Goal: Information Seeking & Learning: Compare options

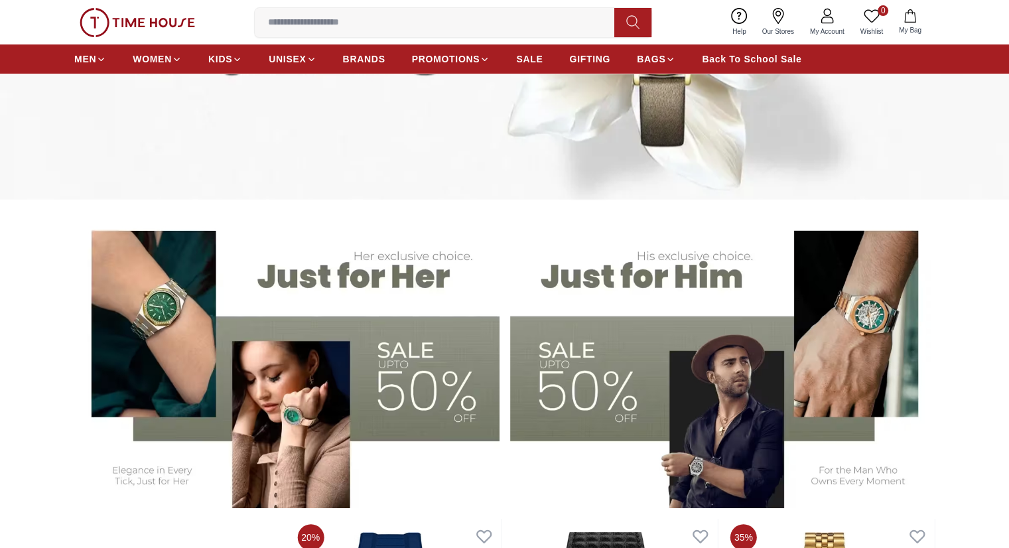
scroll to position [332, 0]
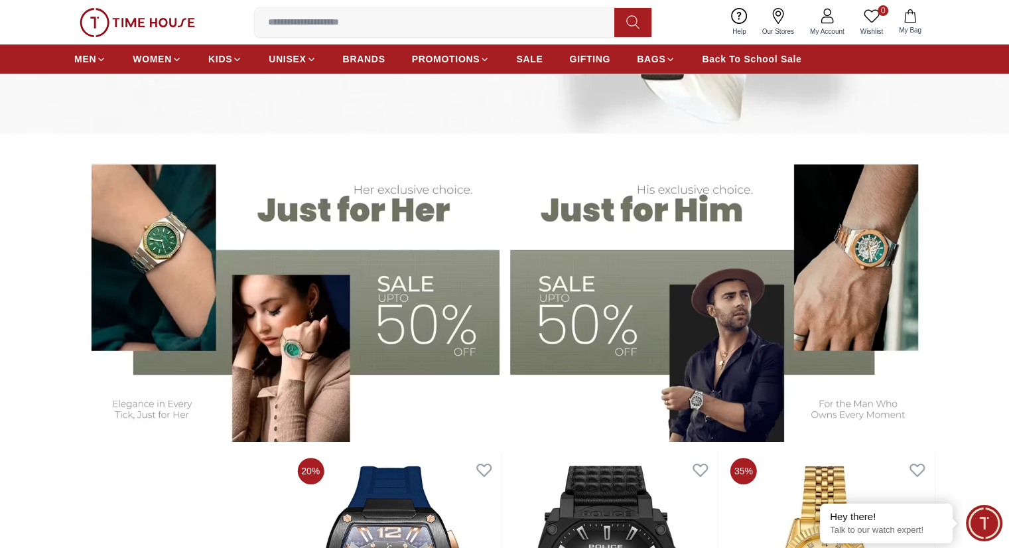
click at [395, 309] on img at bounding box center [286, 295] width 425 height 296
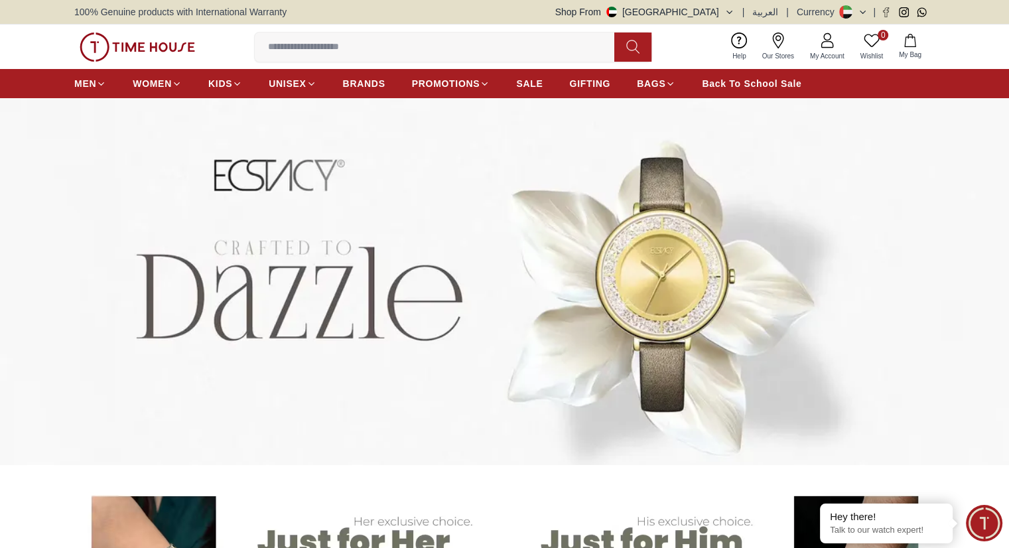
scroll to position [332, 0]
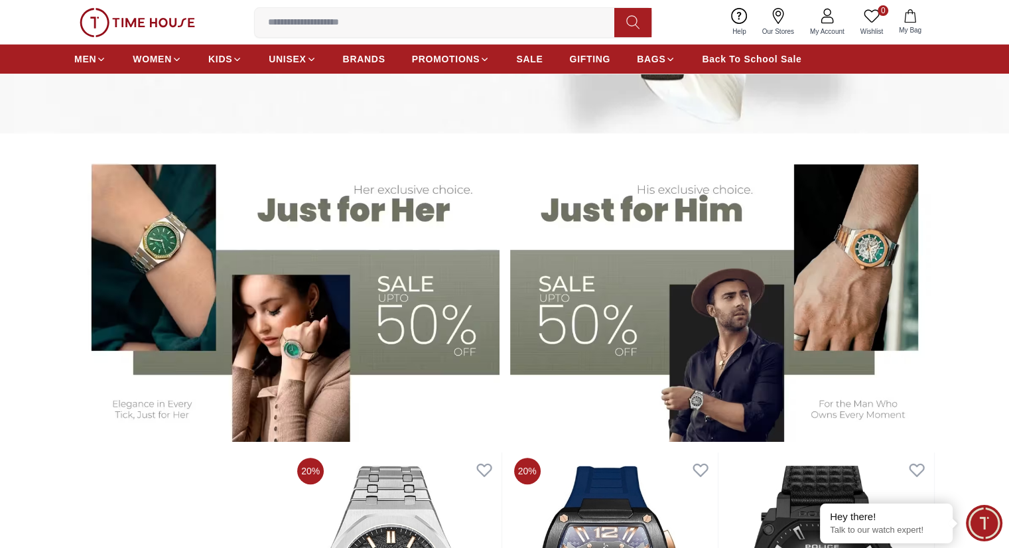
click at [720, 290] on img at bounding box center [722, 295] width 425 height 296
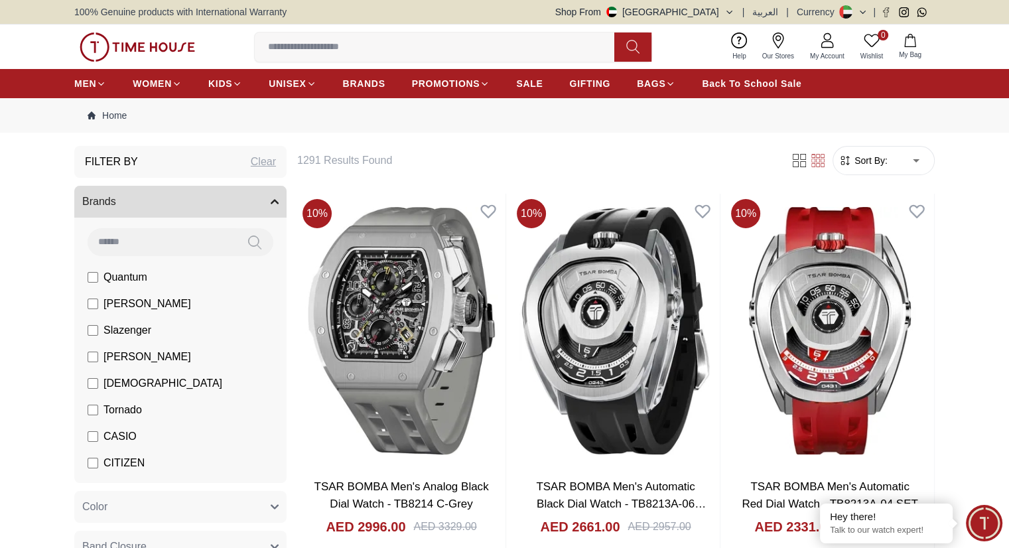
click at [855, 164] on span "Sort By:" at bounding box center [870, 160] width 36 height 13
click at [879, 161] on span "Sort By:" at bounding box center [870, 160] width 36 height 13
click at [875, 168] on form "Sort By: ​ ****** ​" at bounding box center [883, 160] width 102 height 29
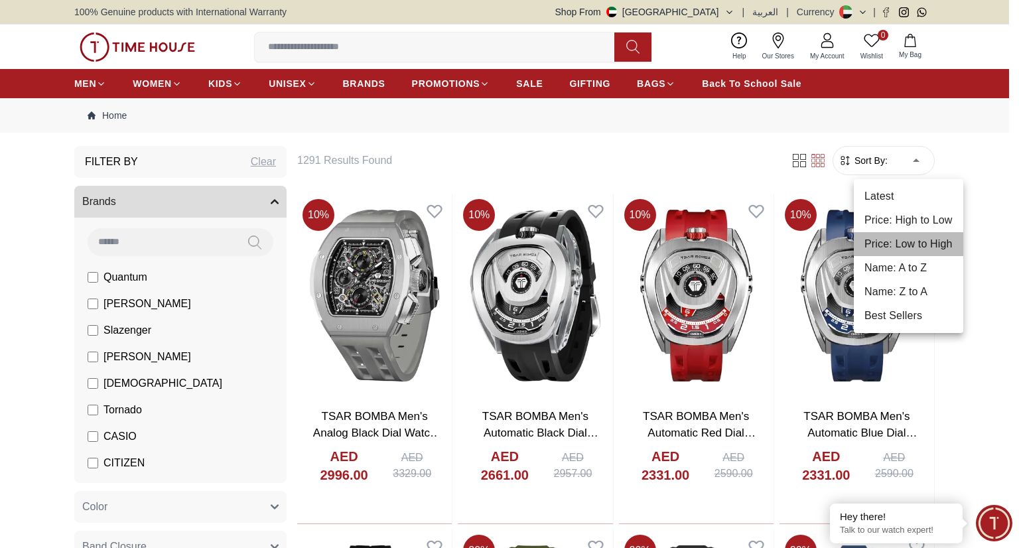
click at [899, 251] on li "Price: Low to High" at bounding box center [908, 244] width 109 height 24
type input "*"
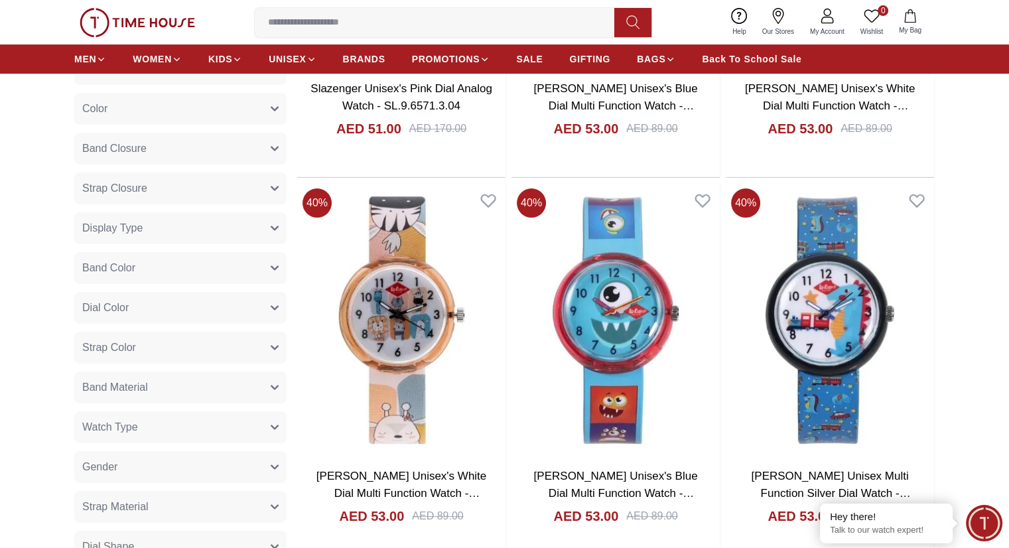
scroll to position [531, 0]
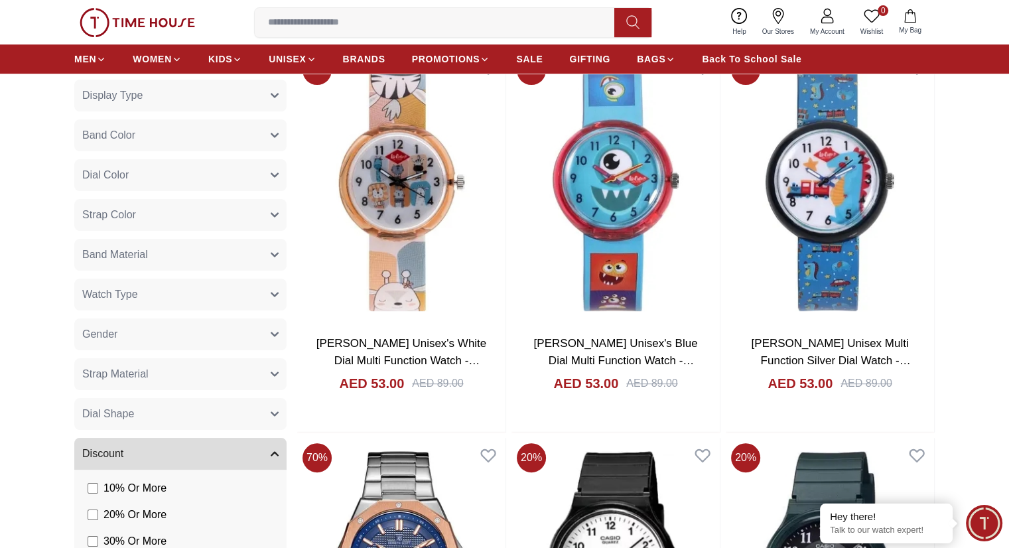
click at [183, 339] on button "Gender" at bounding box center [180, 334] width 212 height 32
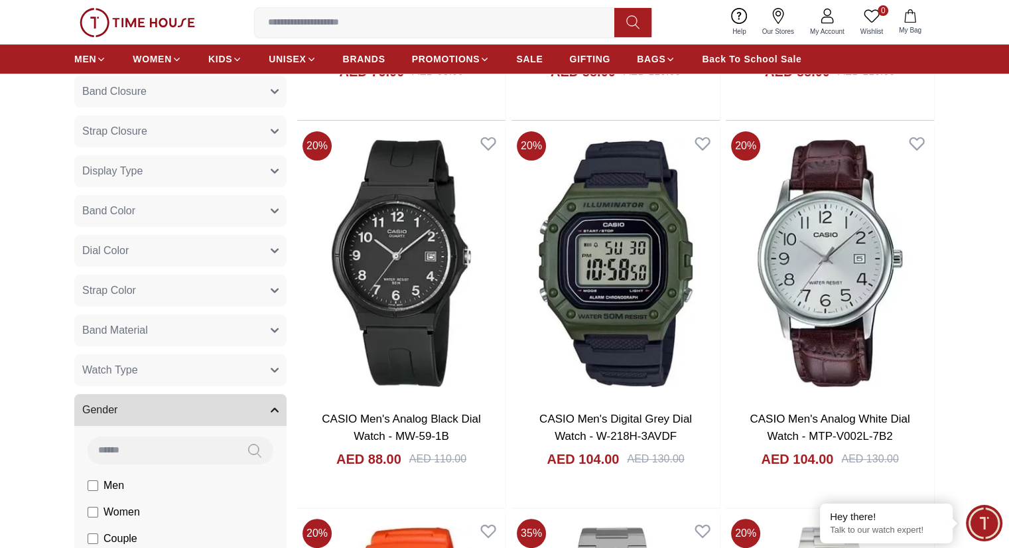
scroll to position [398, 0]
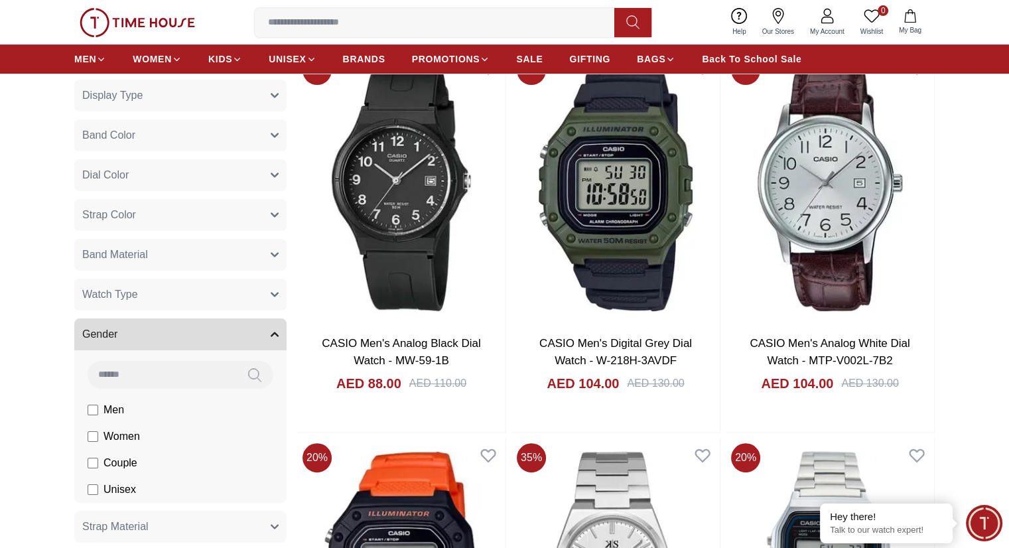
scroll to position [730, 0]
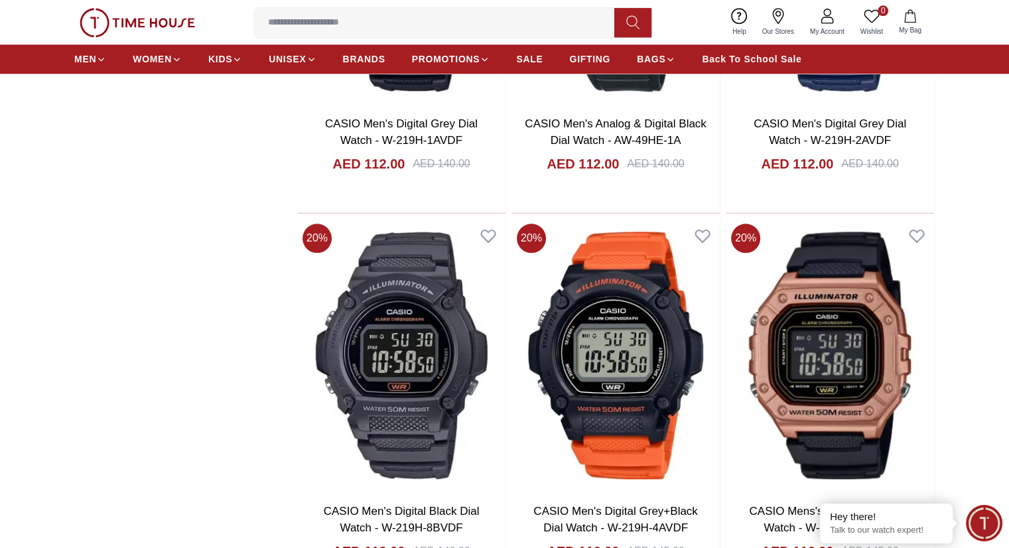
scroll to position [1393, 0]
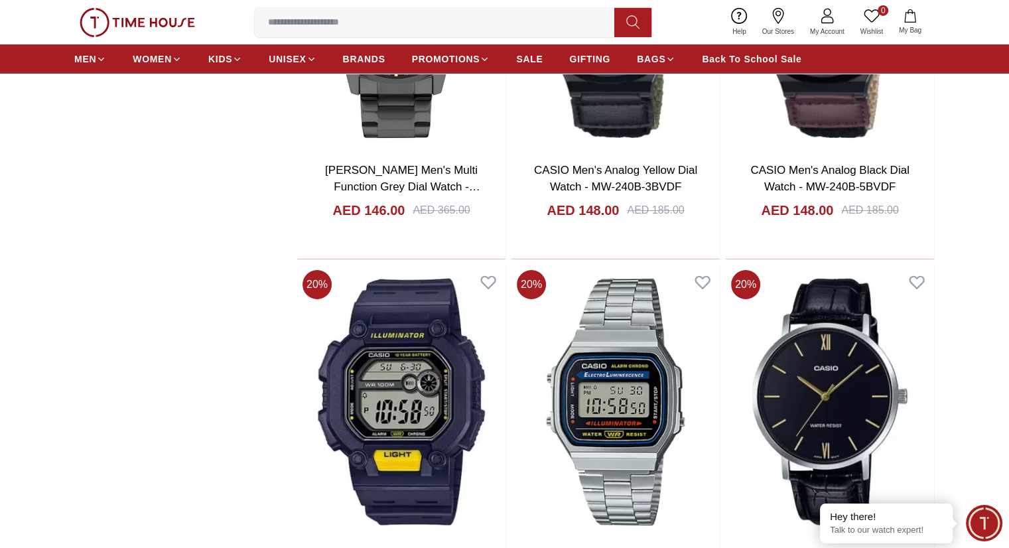
scroll to position [4709, 0]
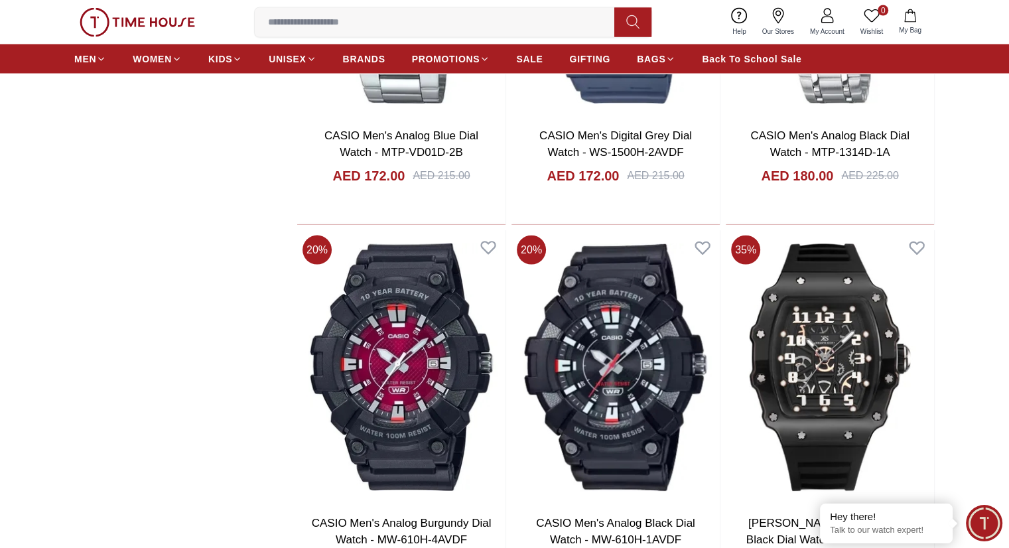
scroll to position [7826, 0]
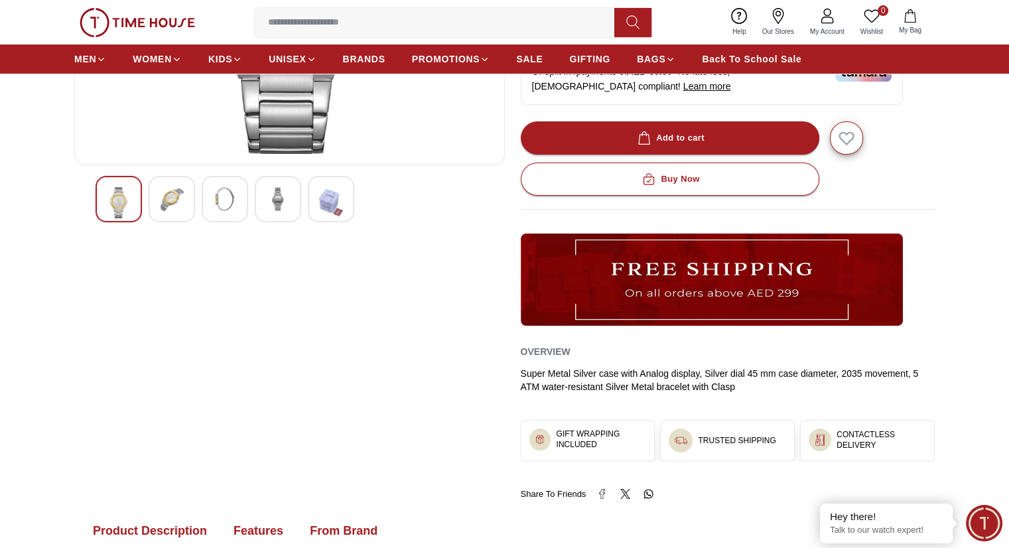
scroll to position [265, 0]
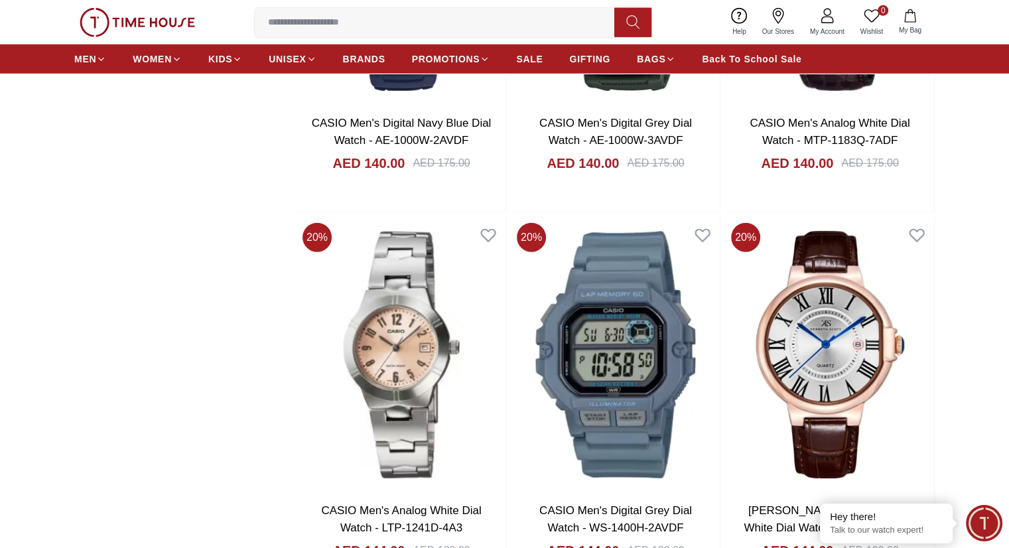
scroll to position [3761, 0]
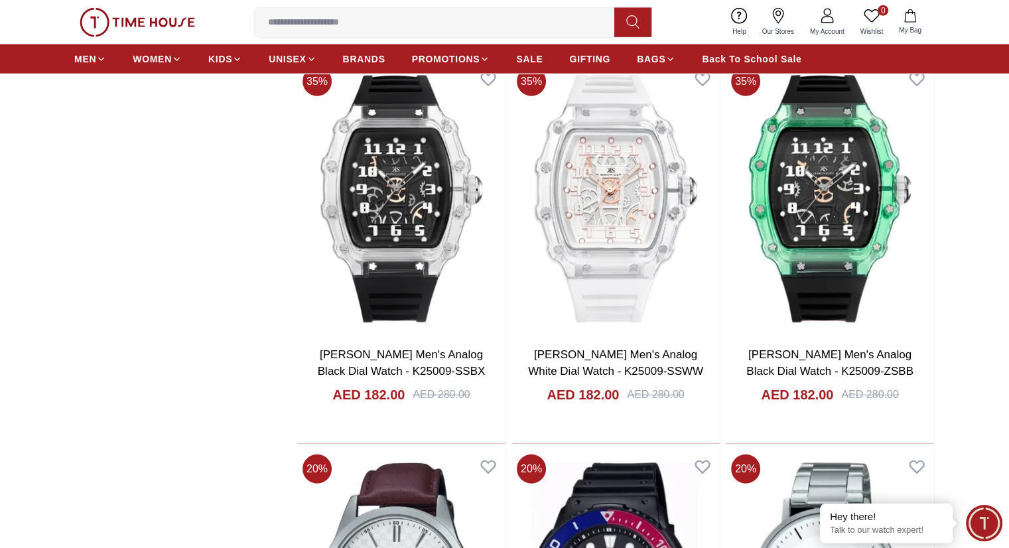
scroll to position [8072, 0]
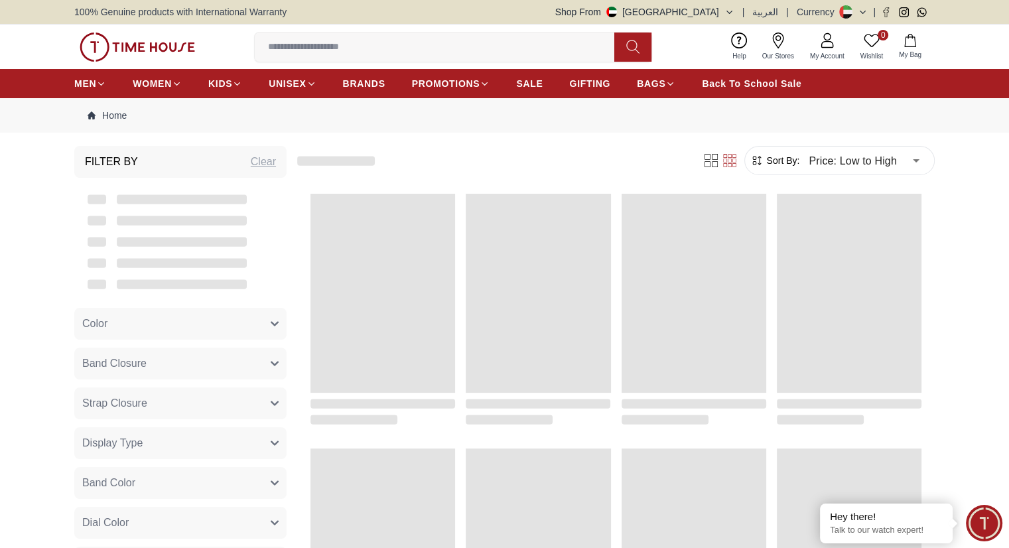
scroll to position [1307, 0]
